Goal: Find contact information: Find contact information

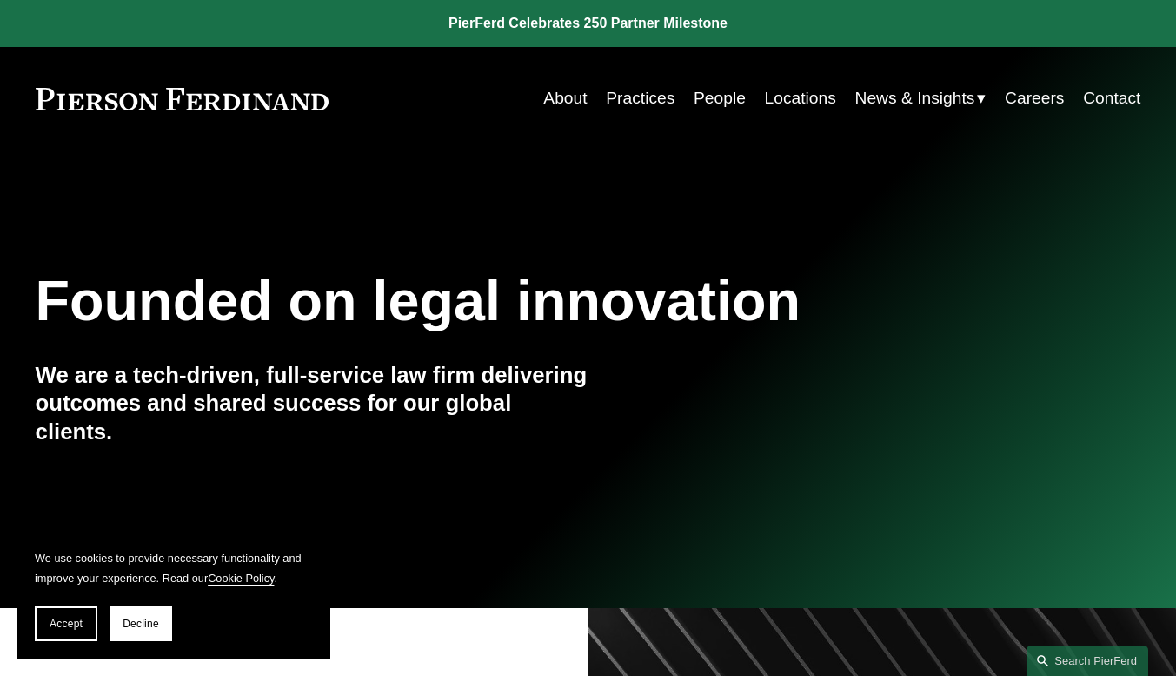
click at [146, 619] on span "Decline" at bounding box center [141, 623] width 37 height 12
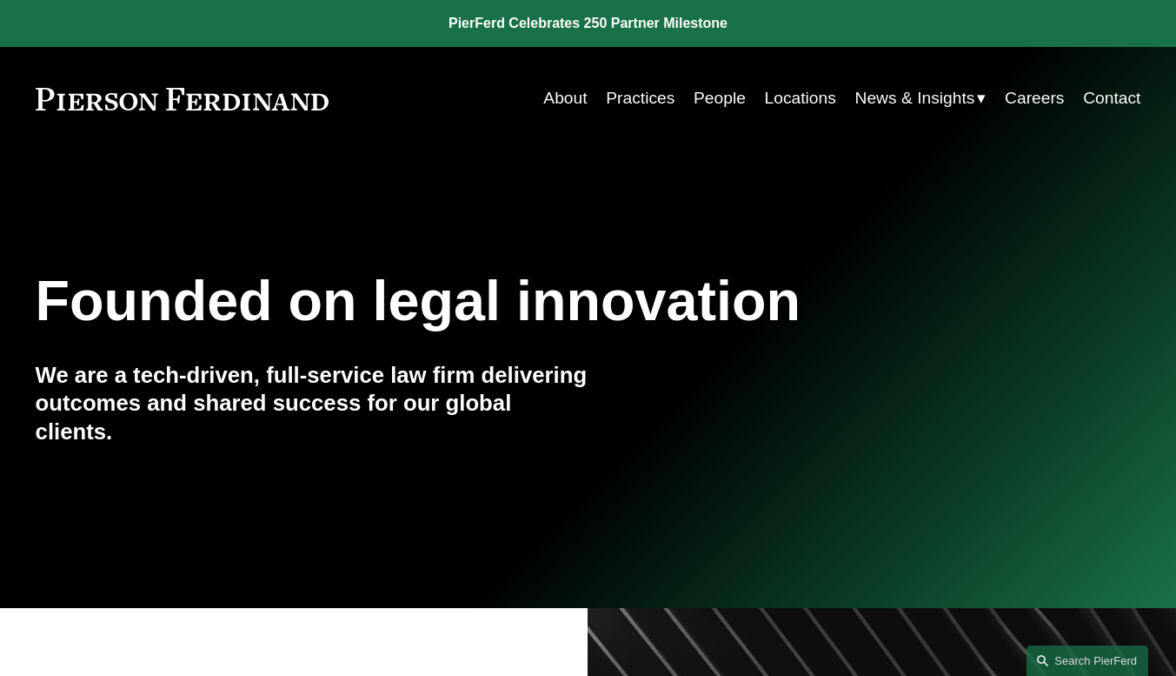
click at [644, 97] on link "Practices" at bounding box center [640, 98] width 69 height 33
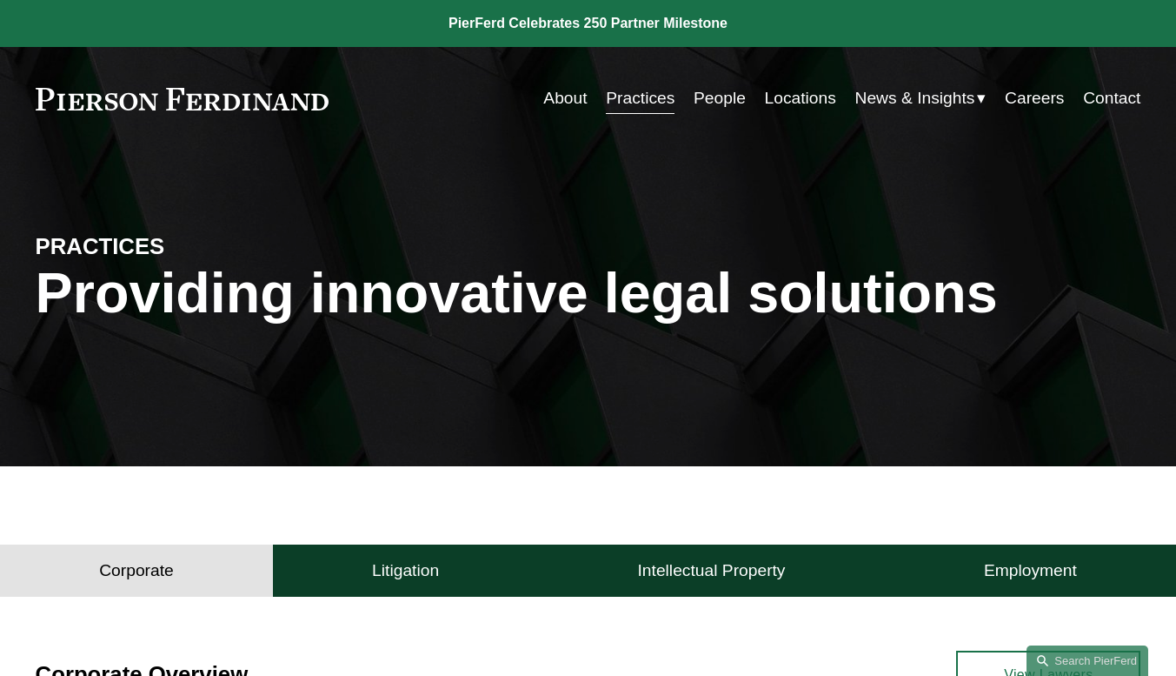
click at [1098, 95] on link "Contact" at bounding box center [1111, 98] width 57 height 33
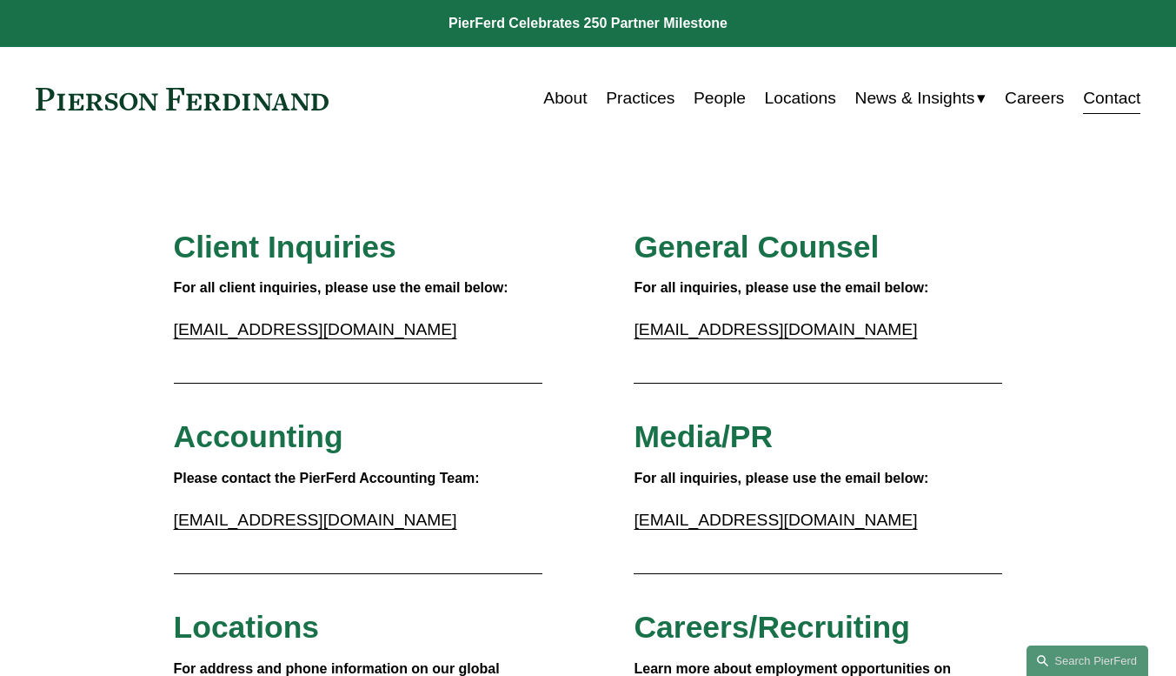
click at [301, 332] on link "inquiries@pierferd.com" at bounding box center [315, 329] width 283 height 18
